Goal: Task Accomplishment & Management: Manage account settings

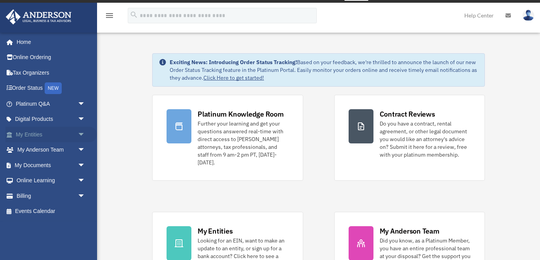
scroll to position [13, 0]
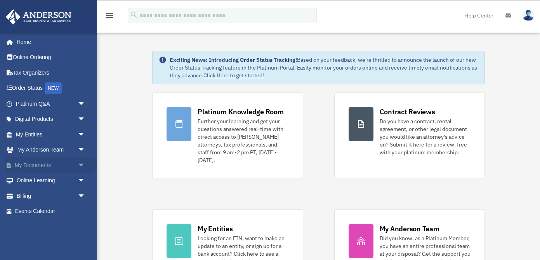
click at [37, 163] on link "My Documents arrow_drop_down" at bounding box center [51, 165] width 92 height 16
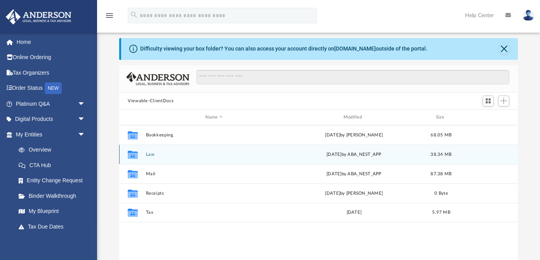
scroll to position [23, 0]
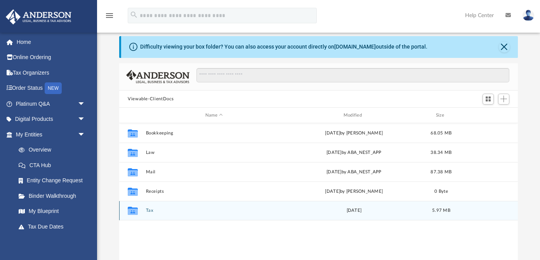
click at [151, 210] on button "Tax" at bounding box center [214, 210] width 137 height 5
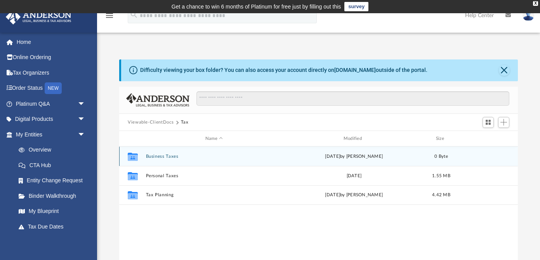
scroll to position [0, 0]
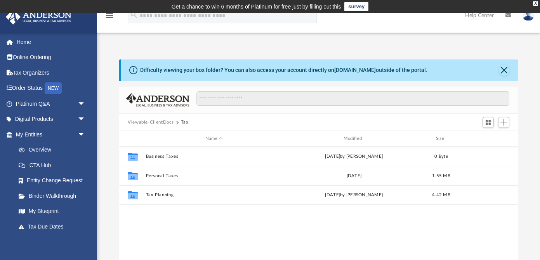
click at [151, 122] on button "Viewable-ClientDocs" at bounding box center [151, 122] width 46 height 7
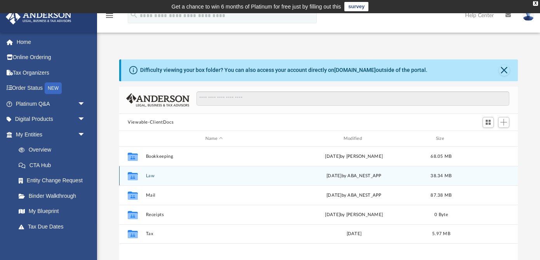
click at [150, 174] on button "Law" at bounding box center [214, 175] width 137 height 5
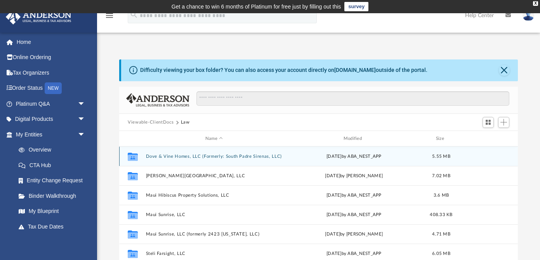
click at [155, 157] on button "Dove & Vine Homes, LLC (Formerly: South Padre Sirenas, LLC)" at bounding box center [214, 156] width 137 height 5
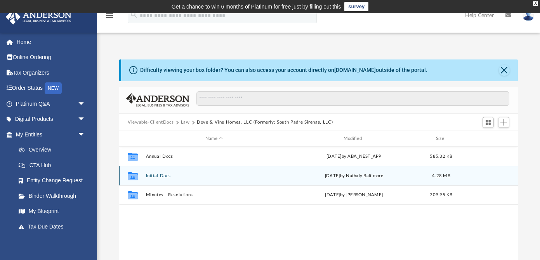
click at [157, 176] on button "Initial Docs" at bounding box center [214, 175] width 137 height 5
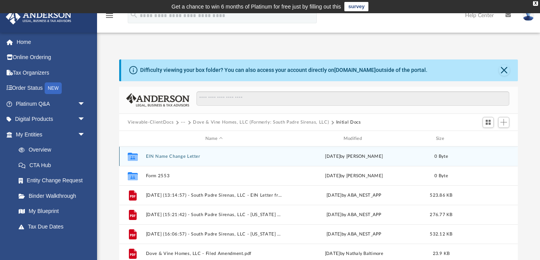
click at [160, 156] on button "EIN Name Change Letter" at bounding box center [214, 156] width 137 height 5
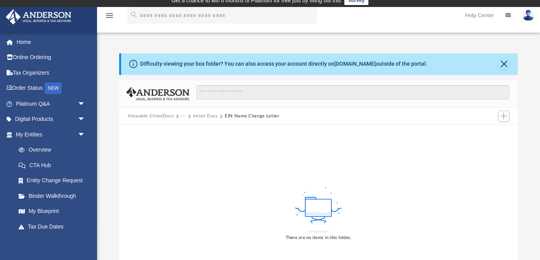
scroll to position [7, 0]
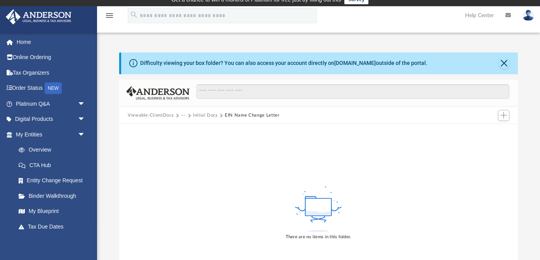
click at [209, 111] on div "Viewable-ClientDocs ··· Initial Docs EIN Name Change Letter" at bounding box center [318, 115] width 399 height 17
click at [206, 116] on button "Initial Docs" at bounding box center [205, 115] width 25 height 7
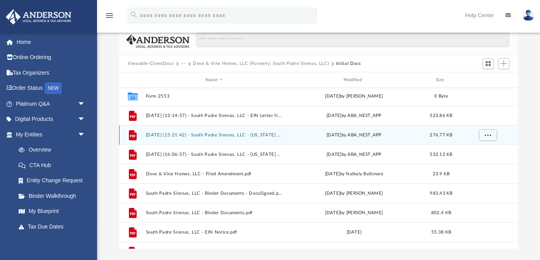
scroll to position [23, 0]
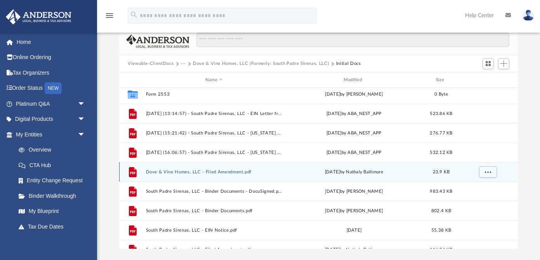
click at [167, 169] on button "Dove & Vine Homes, LLC - Filed Amendment.pdf" at bounding box center [214, 171] width 137 height 5
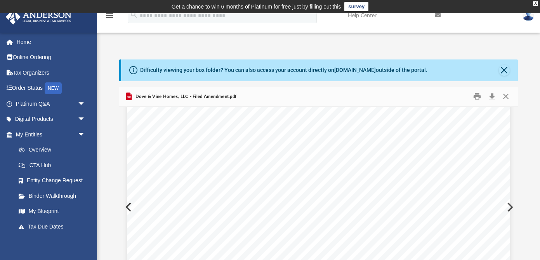
scroll to position [307, 0]
click at [173, 96] on span "Dove & Vine Homes, LLC - Filed Amendment.pdf" at bounding box center [185, 96] width 103 height 7
click at [198, 95] on span "Dove & Vine Homes, LLC - Filed Amendment.pdf" at bounding box center [185, 96] width 103 height 7
click at [505, 96] on button "Close" at bounding box center [506, 96] width 14 height 12
